Goal: Task Accomplishment & Management: Manage account settings

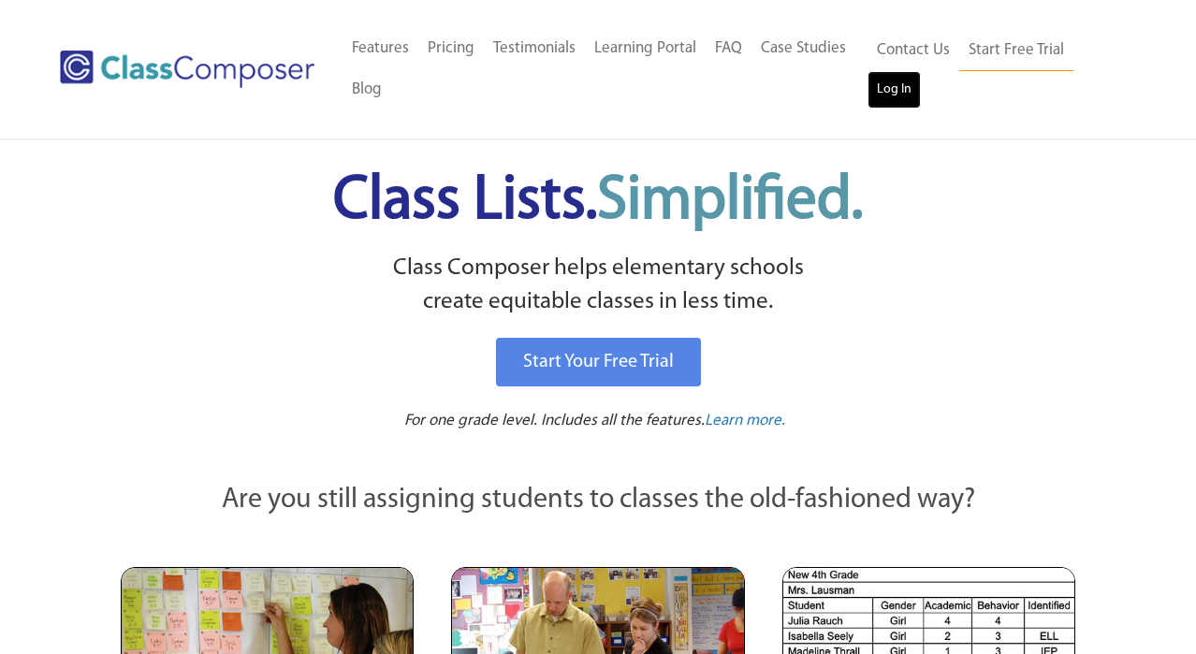
click at [901, 96] on link "Log In" at bounding box center [894, 89] width 53 height 37
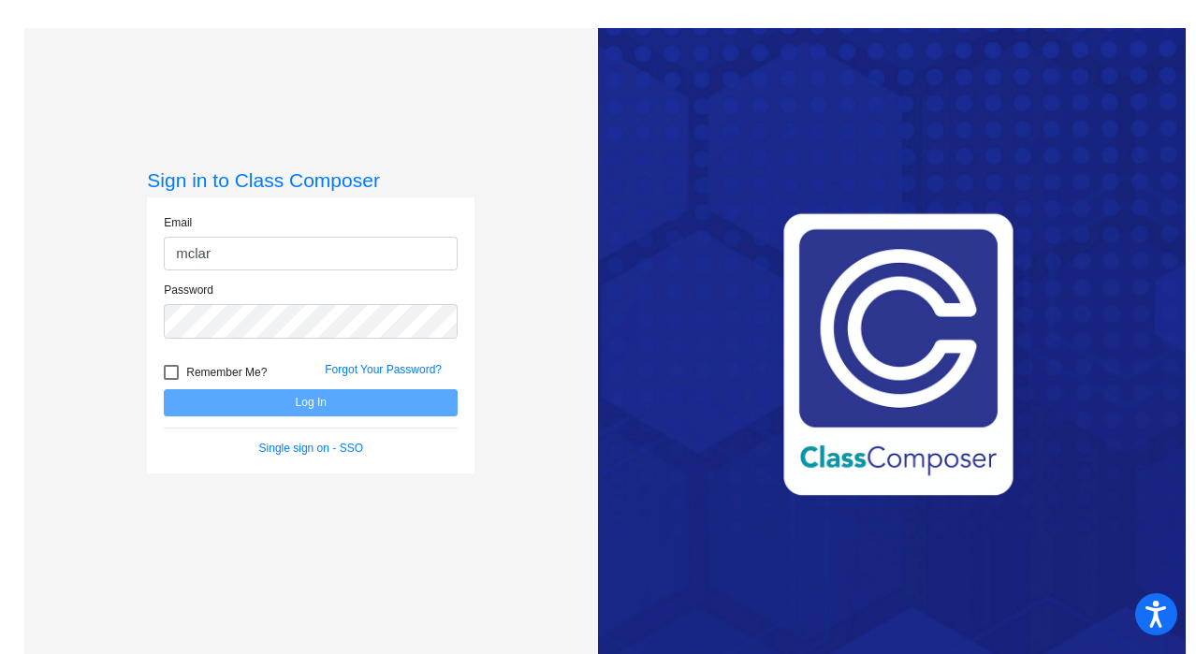
type input "mclark@lgusd.org"
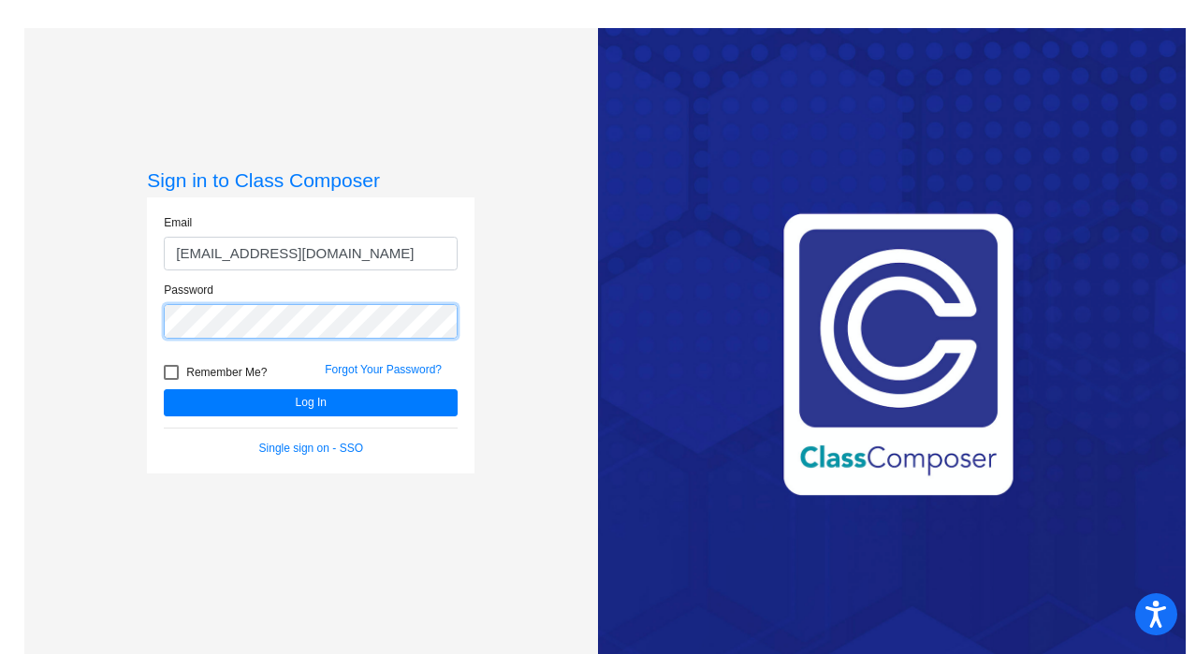
click at [164, 389] on button "Log In" at bounding box center [311, 402] width 294 height 27
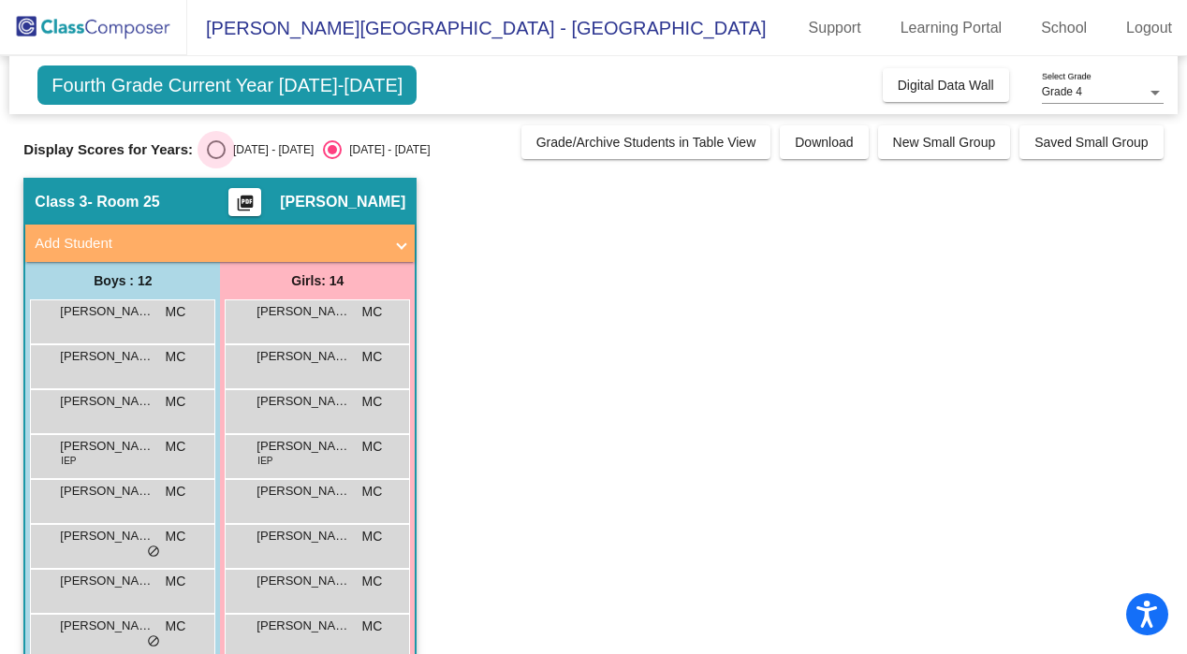
click at [209, 149] on div "Select an option" at bounding box center [216, 149] width 19 height 19
click at [215, 159] on input "2024 - 2025" at bounding box center [215, 159] width 1 height 1
radio input "true"
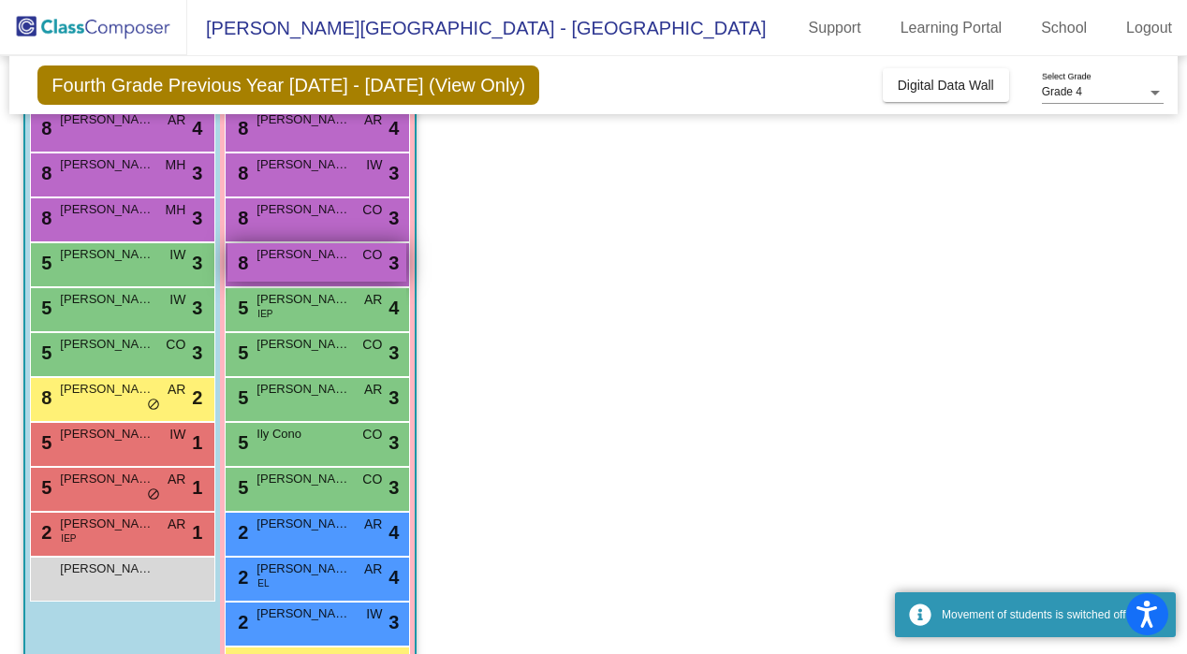
scroll to position [304, 0]
